Goal: Task Accomplishment & Management: Use online tool/utility

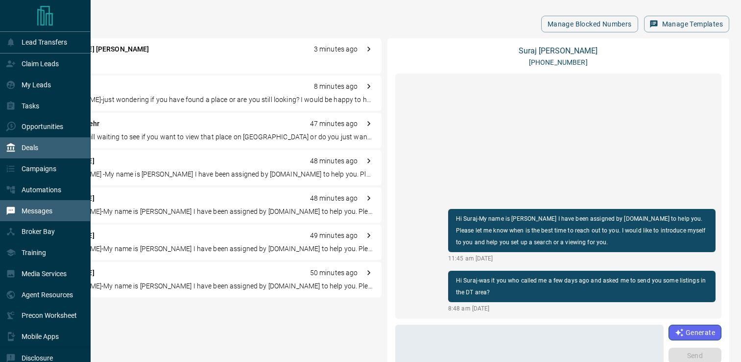
click at [36, 215] on p "Messages" at bounding box center [37, 211] width 31 height 8
click at [28, 144] on p "Deals" at bounding box center [30, 148] width 17 height 8
click at [28, 145] on p "Deals" at bounding box center [30, 148] width 17 height 8
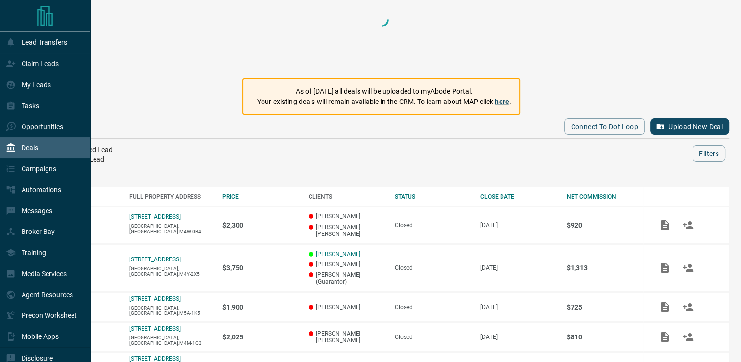
click at [28, 146] on p "Deals" at bounding box center [30, 148] width 17 height 8
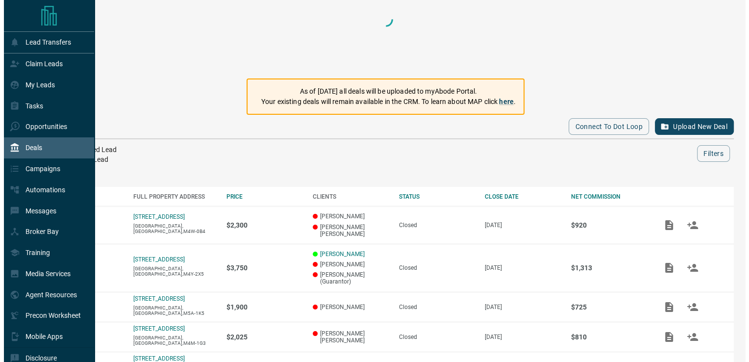
scroll to position [10, 0]
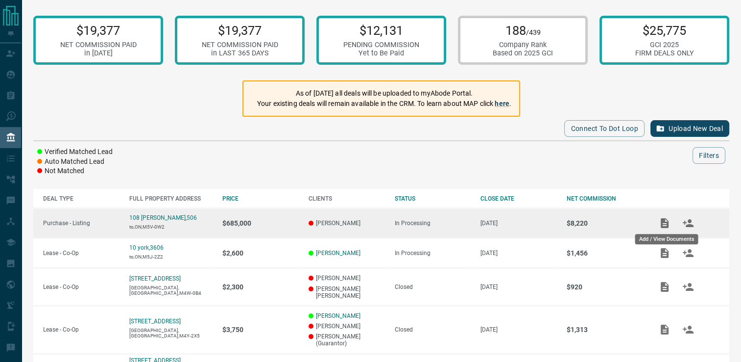
click at [666, 224] on icon "Add / View Documents" at bounding box center [665, 223] width 8 height 10
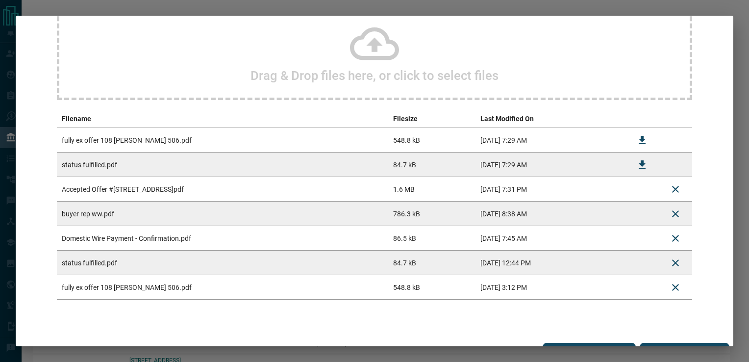
scroll to position [123, 0]
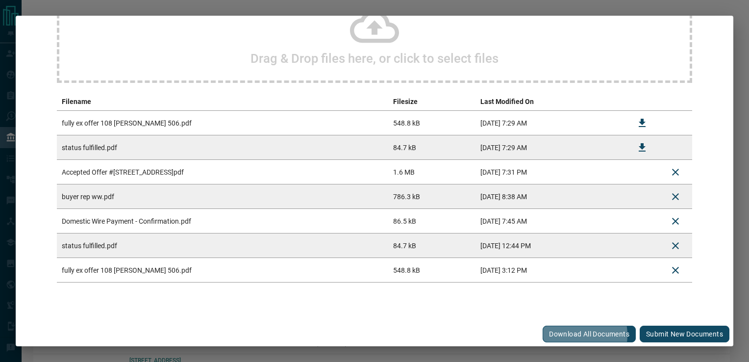
click at [581, 334] on button "Download All Documents" at bounding box center [588, 333] width 93 height 17
click at [709, 97] on div "Drag & Drop files here, or click to select files Filename Filesize Last Modifie…" at bounding box center [374, 133] width 694 height 356
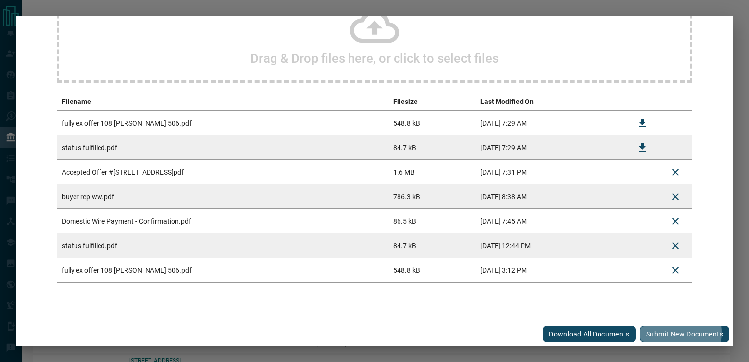
click at [672, 332] on button "Submit new documents" at bounding box center [684, 333] width 90 height 17
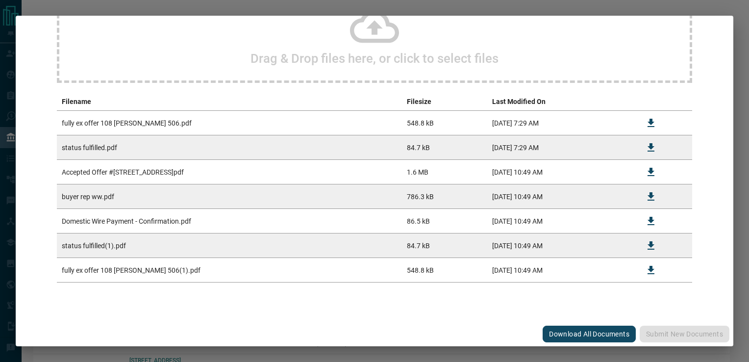
click at [337, 44] on div "Drag & Drop files here, or click to select files" at bounding box center [374, 34] width 635 height 98
